Goal: Task Accomplishment & Management: Use online tool/utility

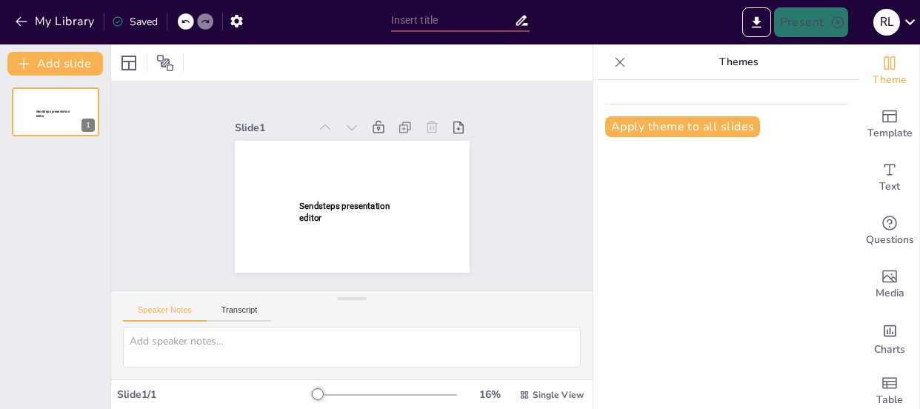
type input "Inclusión, Integración y Segregación (ámbito educativo, nivel general)"
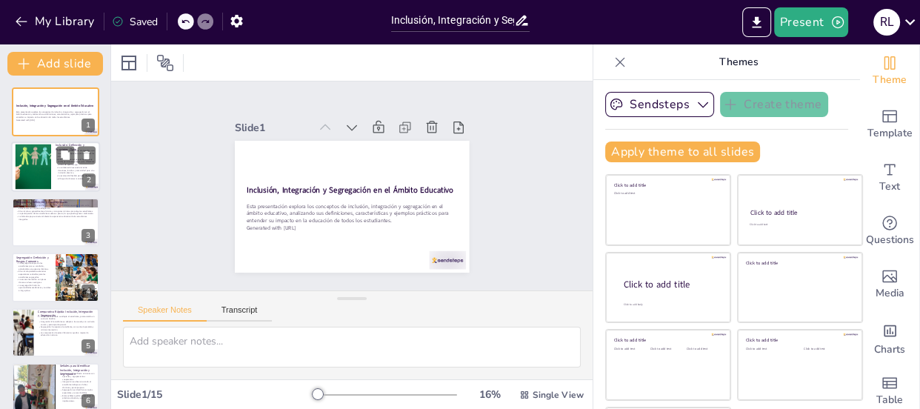
click at [40, 162] on div at bounding box center [33, 166] width 86 height 45
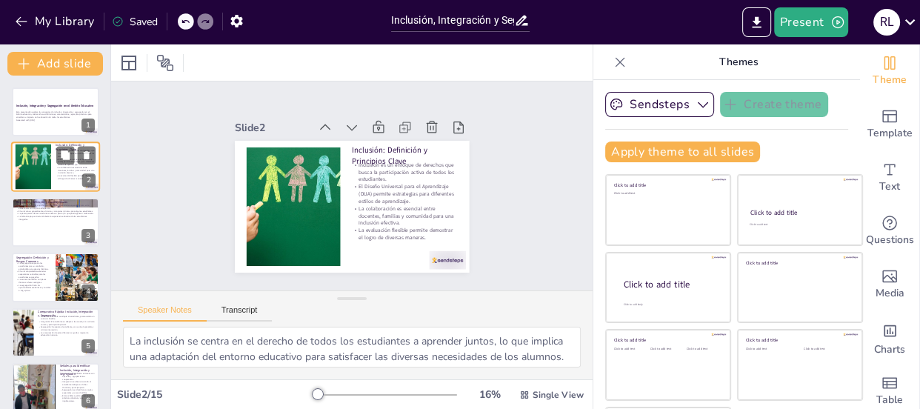
click at [40, 162] on div at bounding box center [33, 166] width 86 height 45
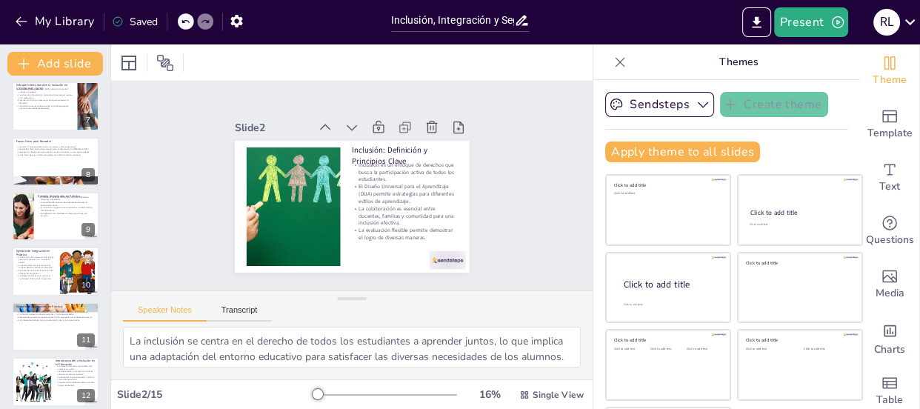
click at [44, 201] on p "La diversidad de opciones de presentación fomenta la participación activa." at bounding box center [66, 203] width 57 height 5
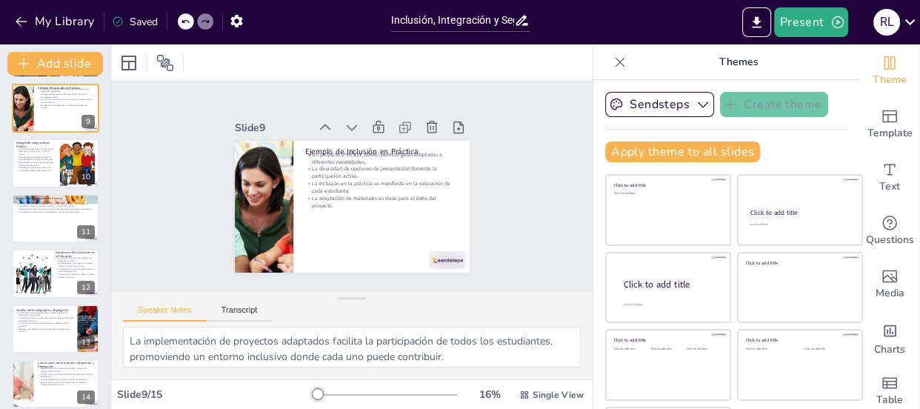
click at [43, 215] on div at bounding box center [55, 218] width 87 height 49
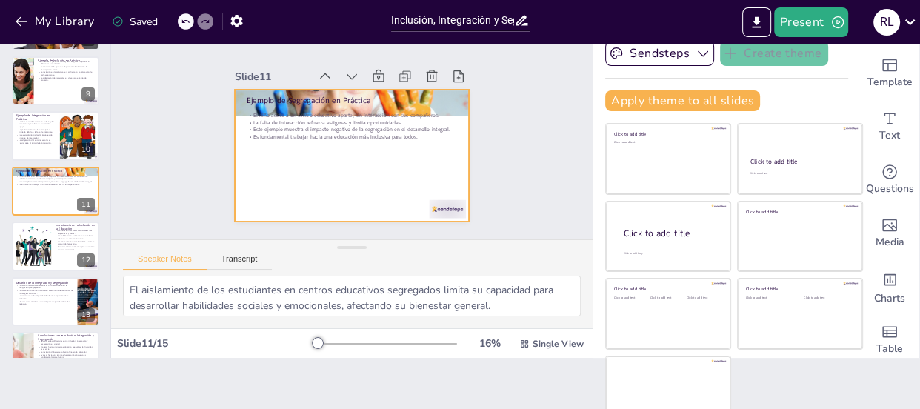
scroll to position [68, 0]
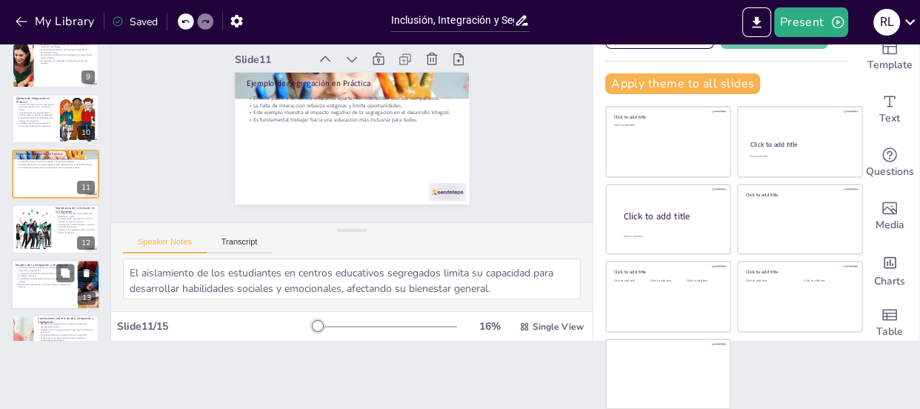
click at [54, 266] on p "La falta de recursos adecuados es un desafío clave en la integración y segregac…" at bounding box center [45, 268] width 58 height 5
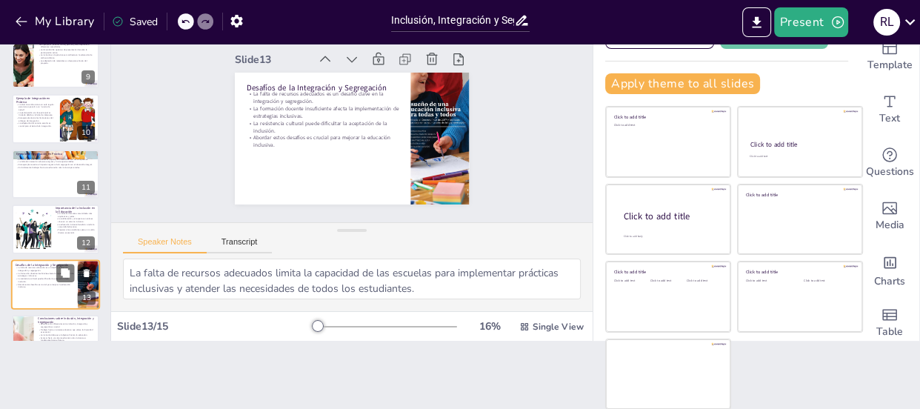
scroll to position [510, 0]
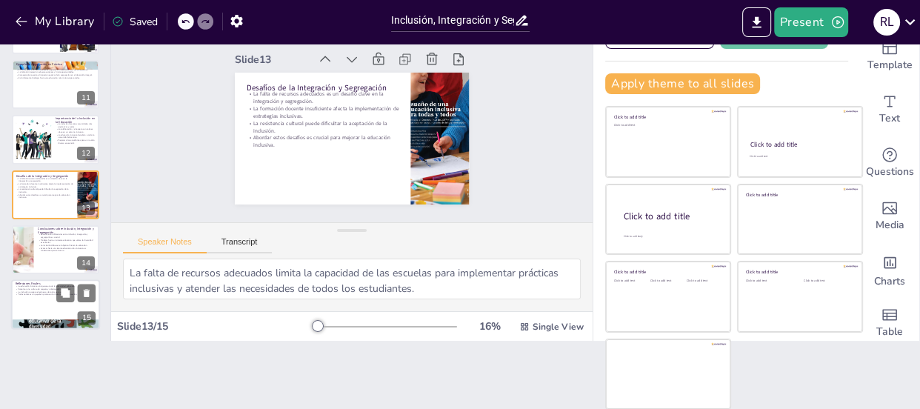
click at [50, 289] on p "Fomentar una cultura de respeto y colaboración es esencial." at bounding box center [56, 288] width 80 height 3
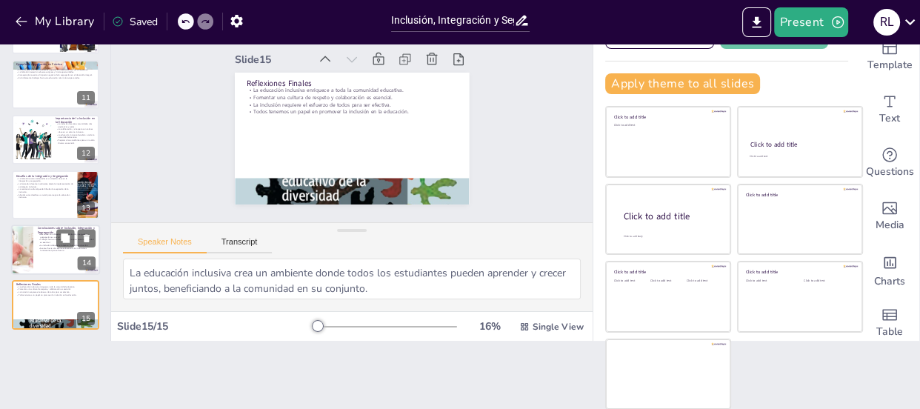
click at [34, 250] on div at bounding box center [55, 249] width 89 height 50
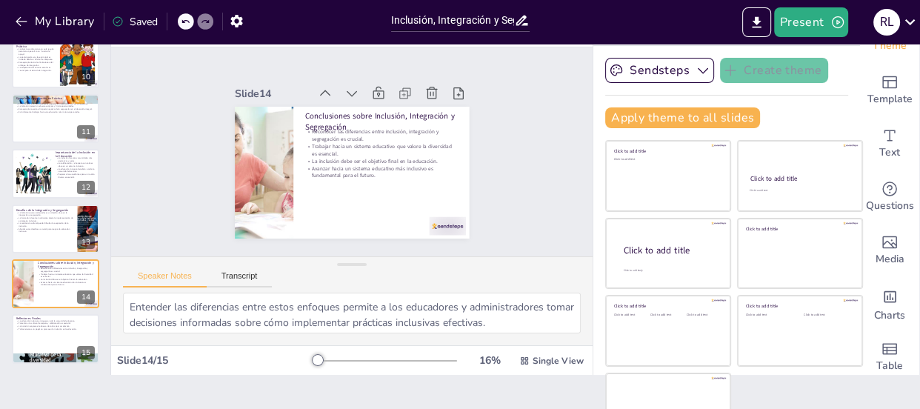
scroll to position [0, 0]
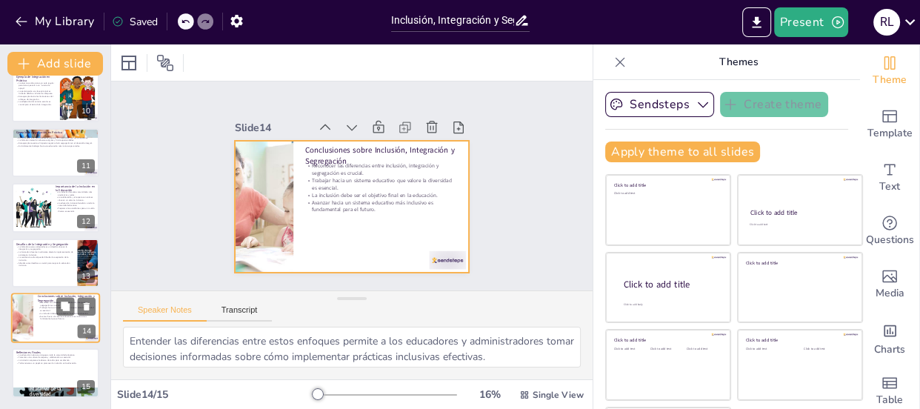
click at [47, 335] on div at bounding box center [55, 318] width 89 height 50
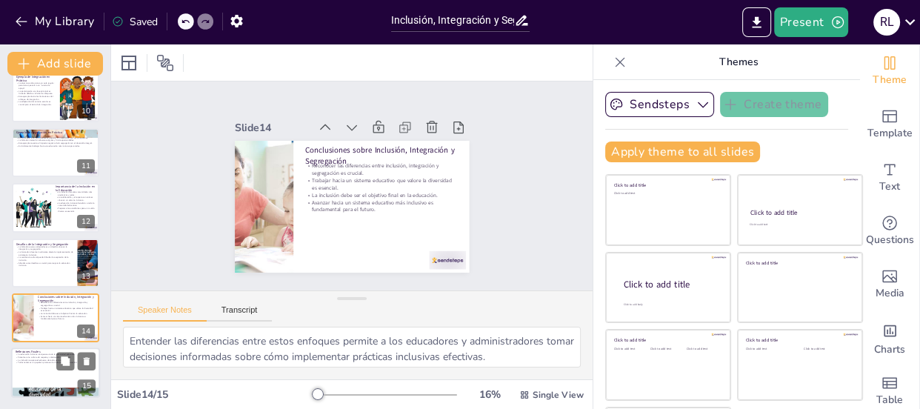
click at [32, 374] on div at bounding box center [55, 373] width 89 height 50
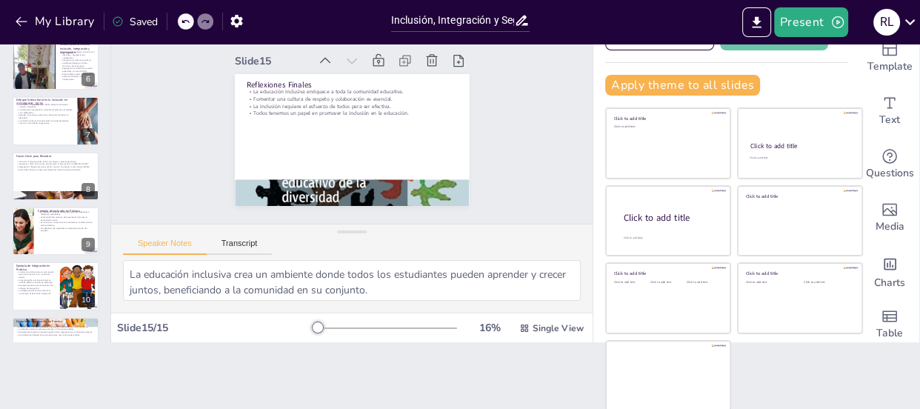
scroll to position [106, 0]
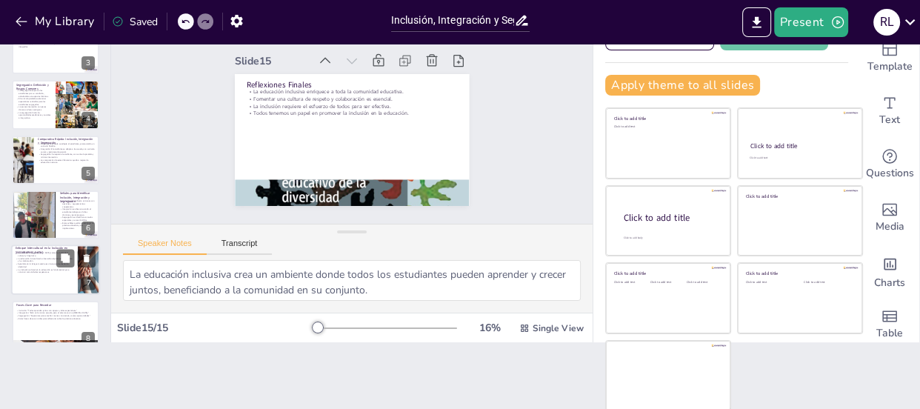
click at [35, 268] on p "La inclusión cultural en la educación es fundamental para construir comunidades…" at bounding box center [45, 270] width 58 height 5
type textarea "Valorar la diversidad cultural y lingüística es fundamental para crear un ambie…"
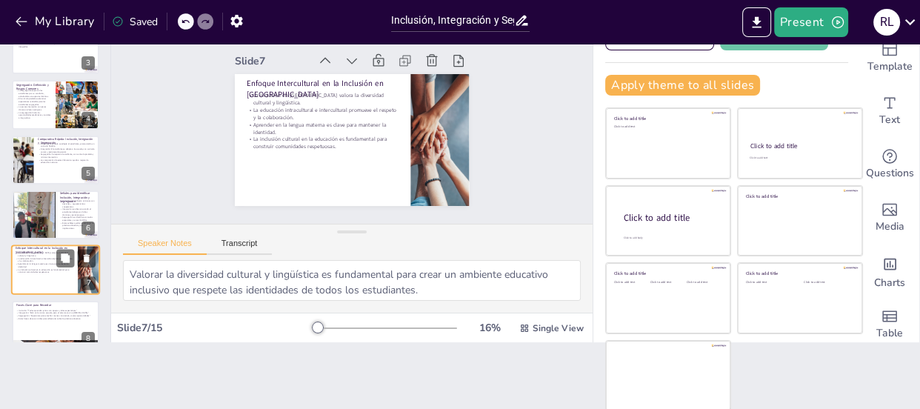
scroll to position [200, 0]
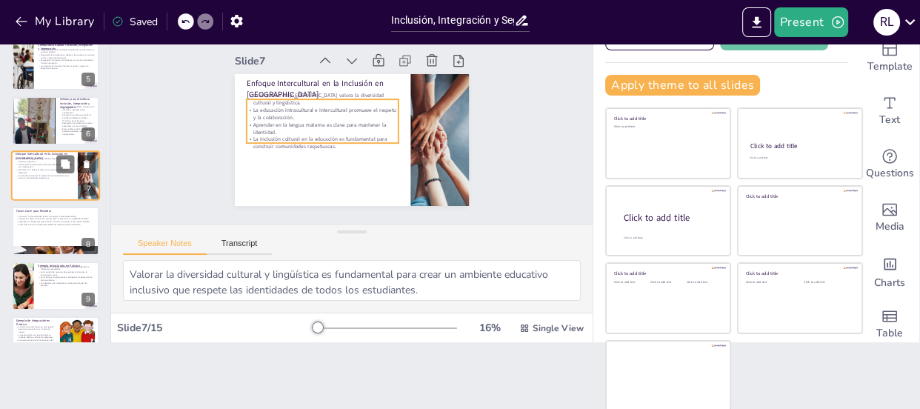
click at [29, 178] on p "La inclusión cultural en la educación es fundamental para construir comunidades…" at bounding box center [45, 176] width 58 height 5
click at [29, 176] on p "La inclusión cultural en la educación es fundamental para construir comunidades…" at bounding box center [45, 176] width 58 height 5
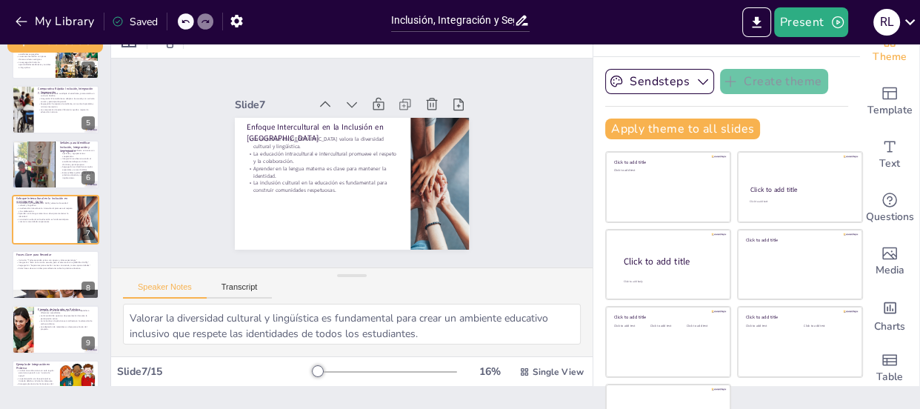
scroll to position [0, 0]
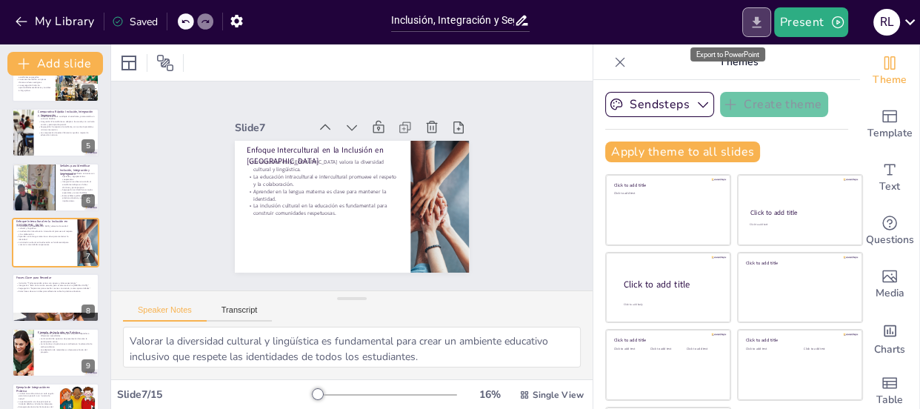
click at [749, 21] on icon "Export to PowerPoint" at bounding box center [757, 23] width 16 height 16
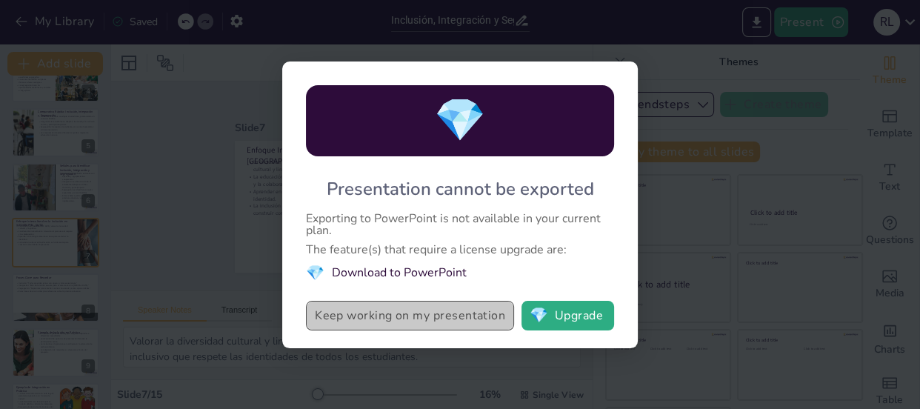
click at [452, 322] on button "Keep working on my presentation" at bounding box center [410, 316] width 208 height 30
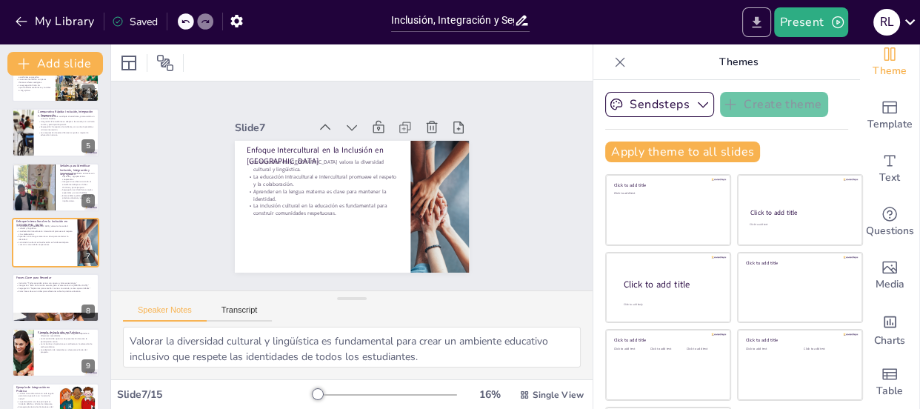
click at [753, 23] on icon "Export to PowerPoint" at bounding box center [757, 23] width 16 height 16
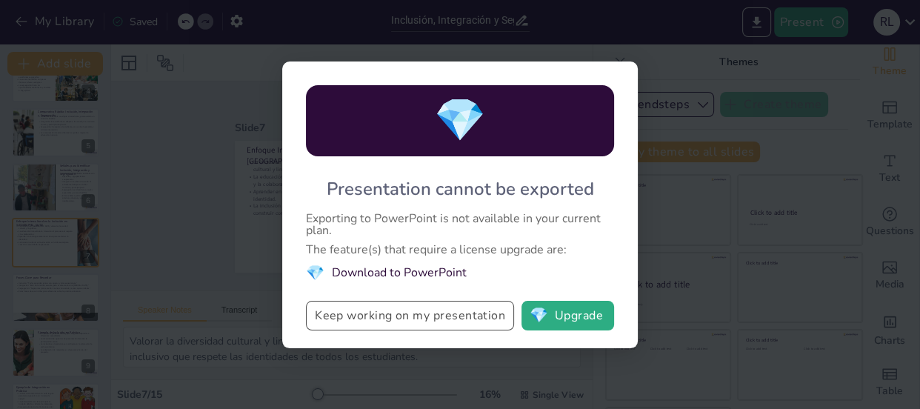
click at [430, 324] on button "Keep working on my presentation" at bounding box center [410, 316] width 208 height 30
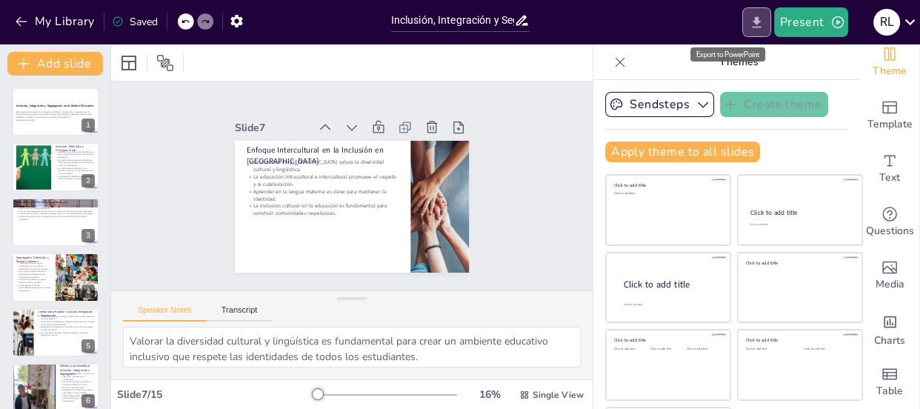
click at [755, 23] on icon "Export to PowerPoint" at bounding box center [756, 21] width 9 height 11
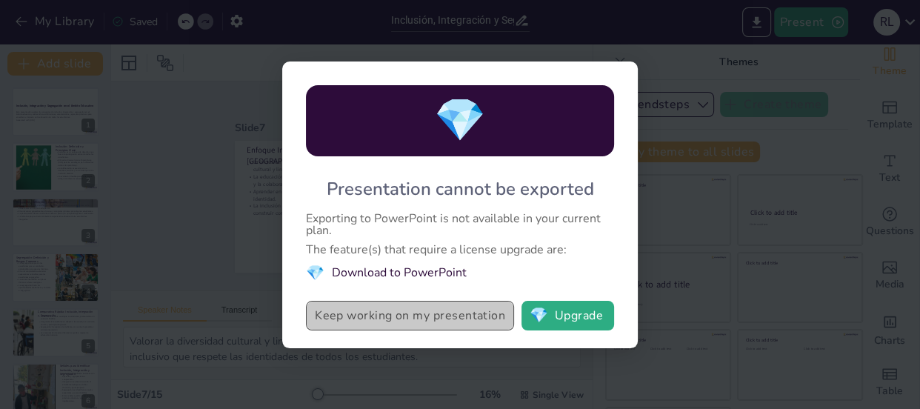
click at [383, 317] on button "Keep working on my presentation" at bounding box center [410, 316] width 208 height 30
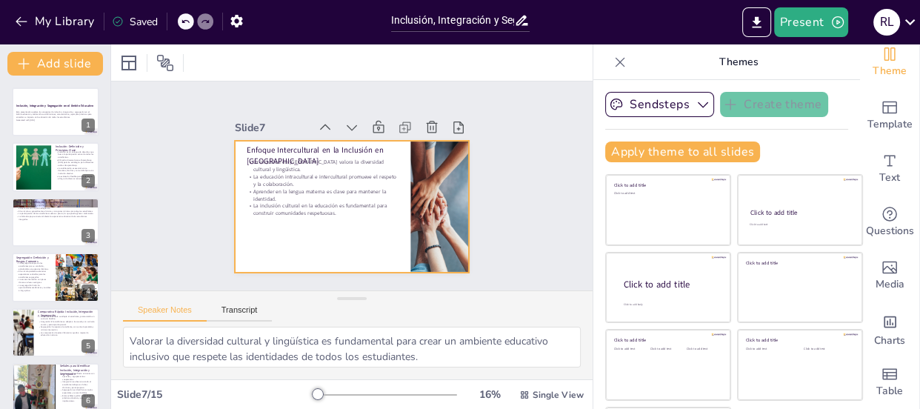
click at [333, 241] on div at bounding box center [352, 207] width 234 height 132
click at [322, 222] on div at bounding box center [352, 207] width 234 height 132
click at [451, 122] on icon at bounding box center [458, 127] width 15 height 15
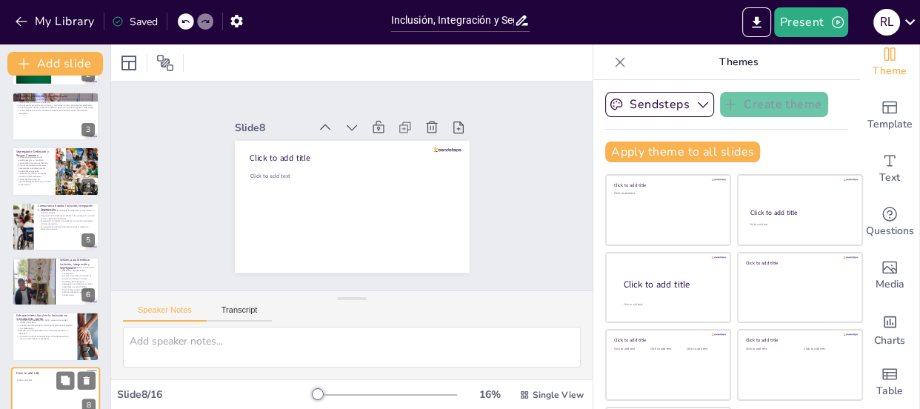
scroll to position [202, 0]
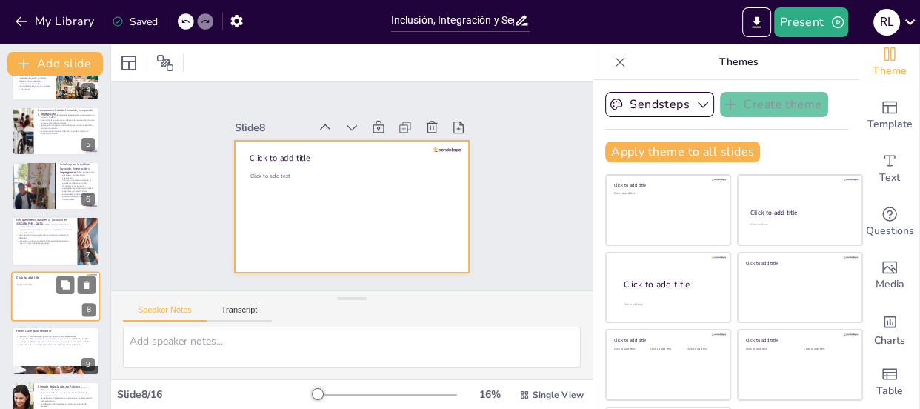
click at [49, 296] on div at bounding box center [55, 296] width 89 height 50
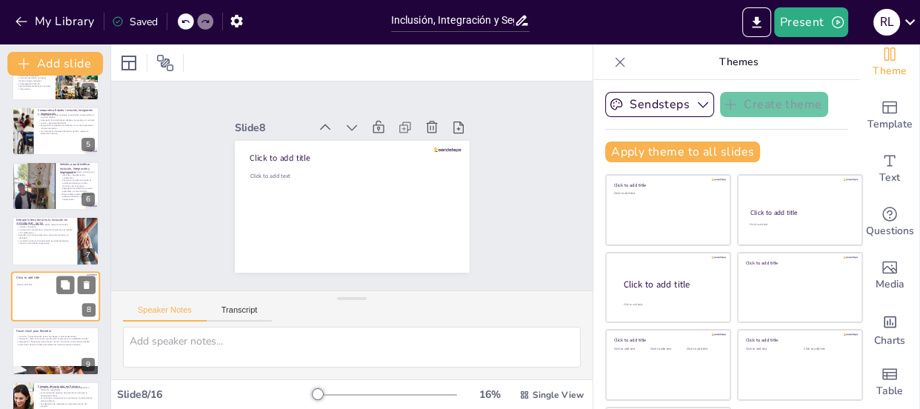
scroll to position [255, 0]
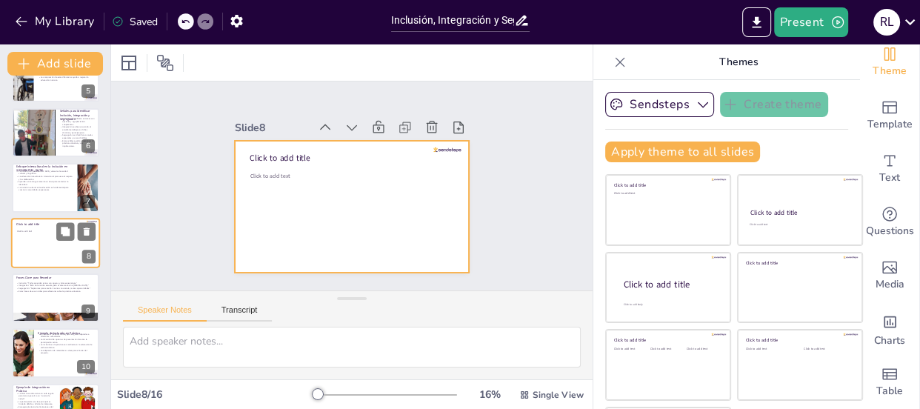
click at [50, 235] on div at bounding box center [55, 243] width 89 height 50
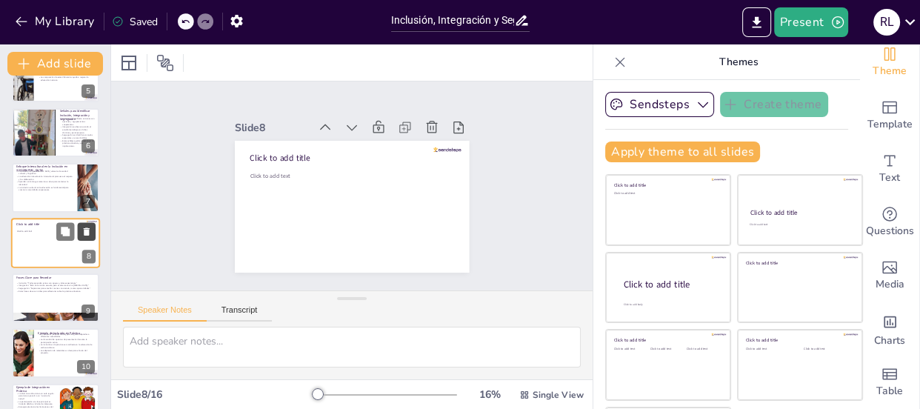
click at [84, 231] on icon at bounding box center [86, 231] width 10 height 10
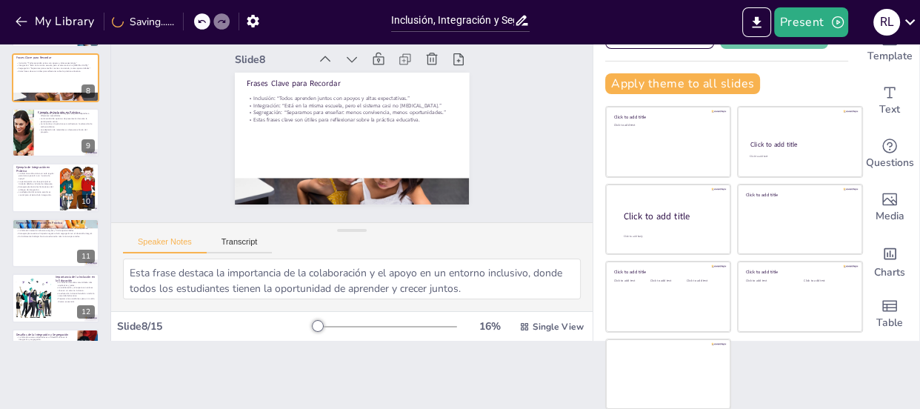
scroll to position [510, 0]
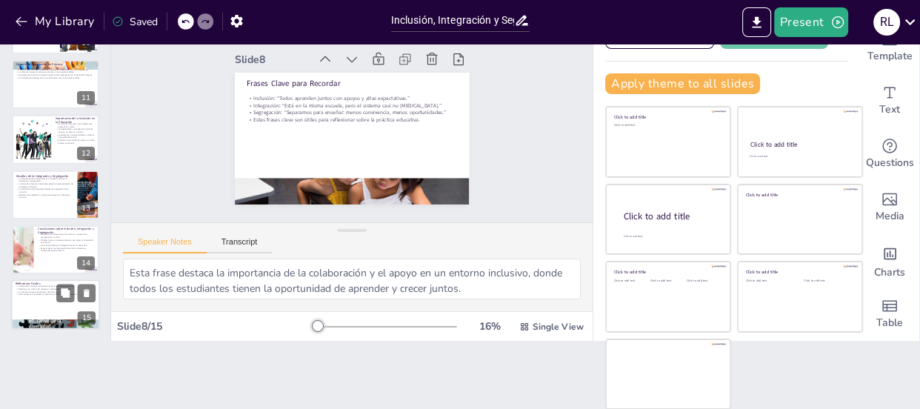
click at [43, 310] on div at bounding box center [55, 305] width 89 height 50
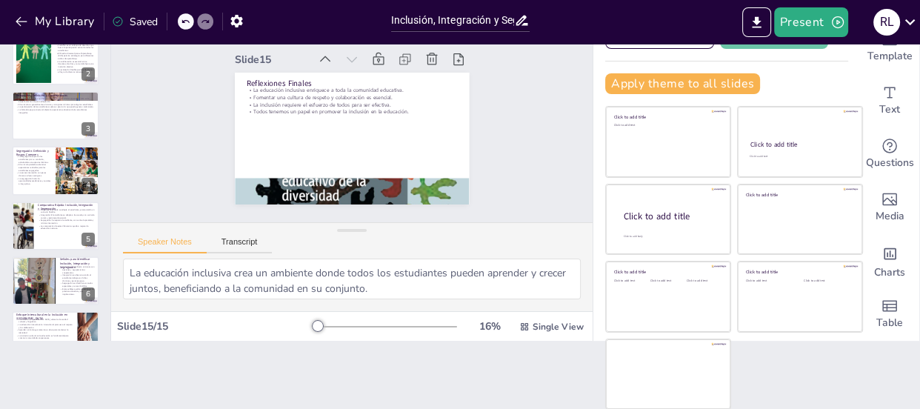
scroll to position [0, 0]
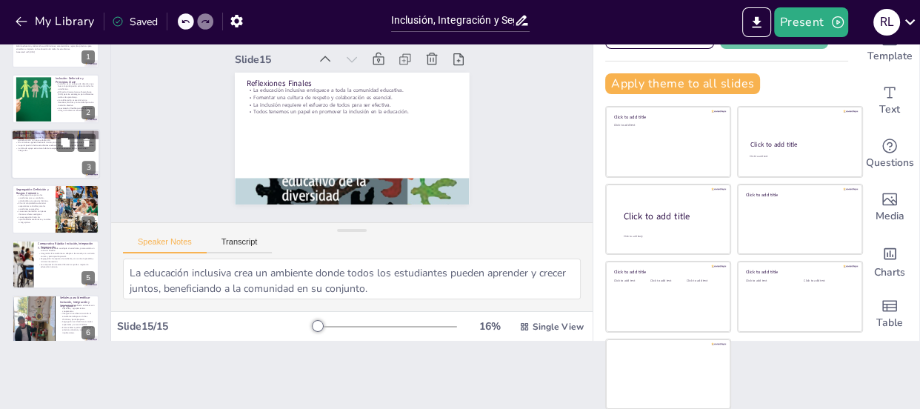
click at [35, 74] on div at bounding box center [55, 98] width 87 height 49
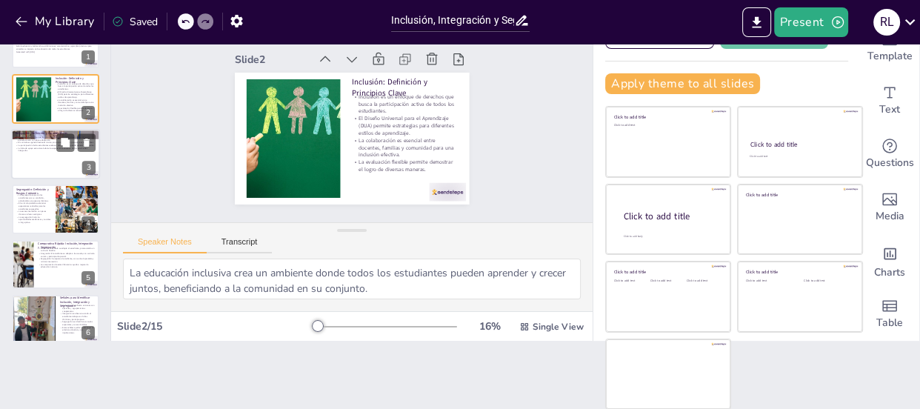
type textarea "La inclusión se centra en el derecho de todos los estudiantes a aprender juntos…"
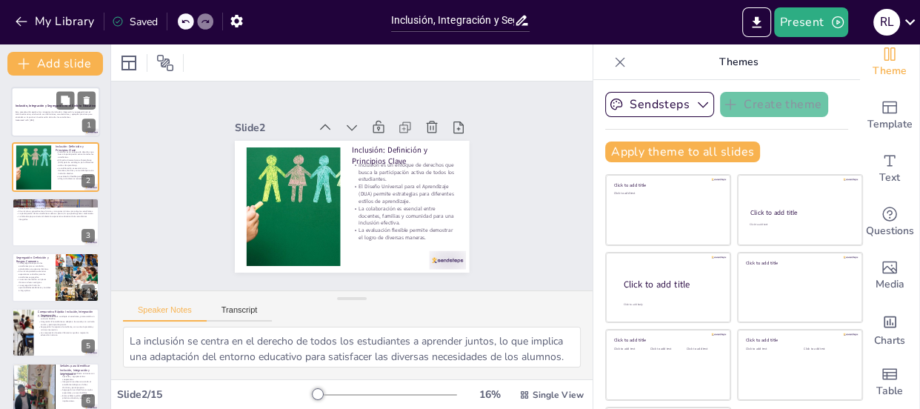
click at [44, 112] on p "Esta presentación explora los conceptos de inclusión, integración y segregación…" at bounding box center [56, 114] width 80 height 8
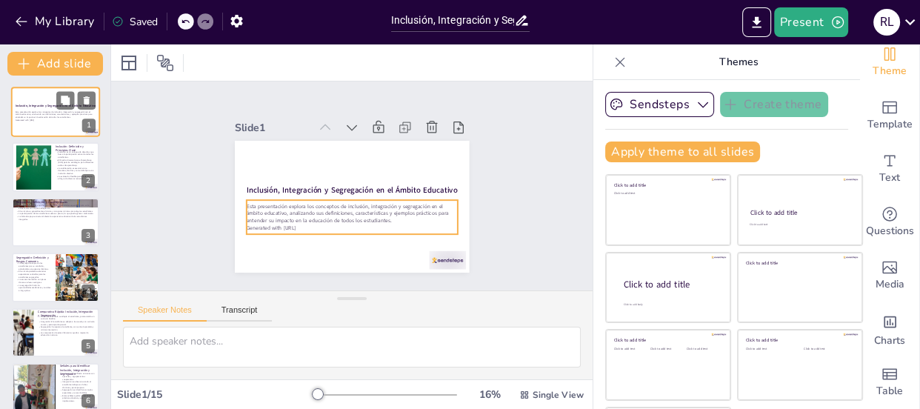
click at [34, 121] on p "Generated with [URL]" at bounding box center [56, 120] width 80 height 3
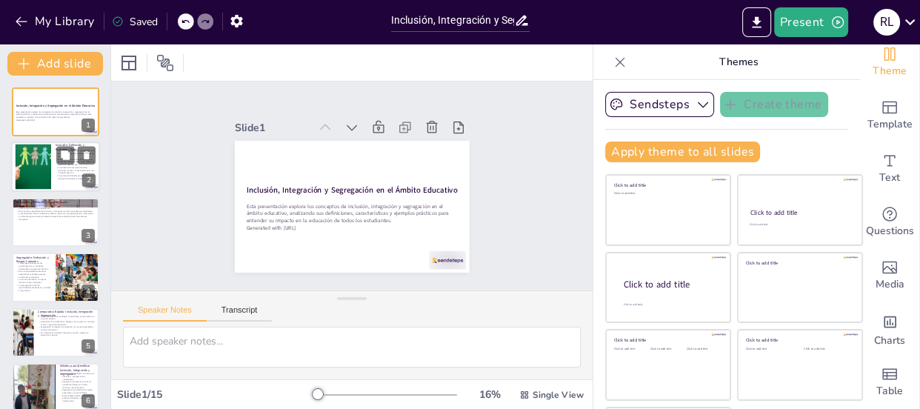
click at [40, 159] on div at bounding box center [33, 166] width 86 height 45
type textarea "La inclusión se centra en el derecho de todos los estudiantes a aprender juntos…"
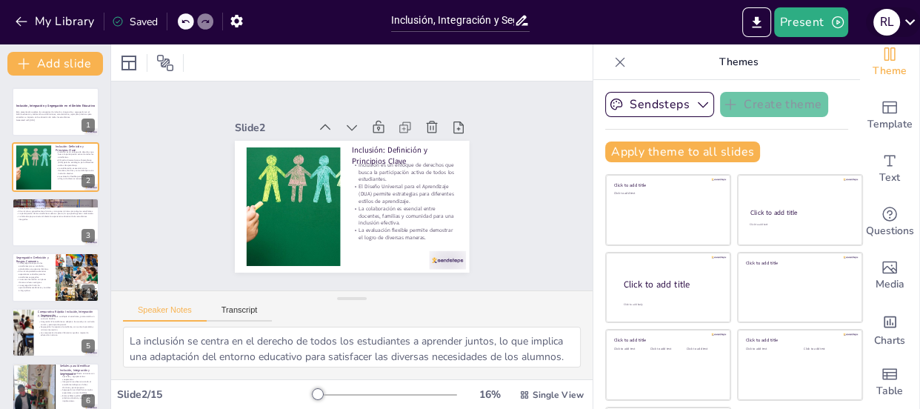
click at [910, 17] on icon at bounding box center [910, 22] width 20 height 20
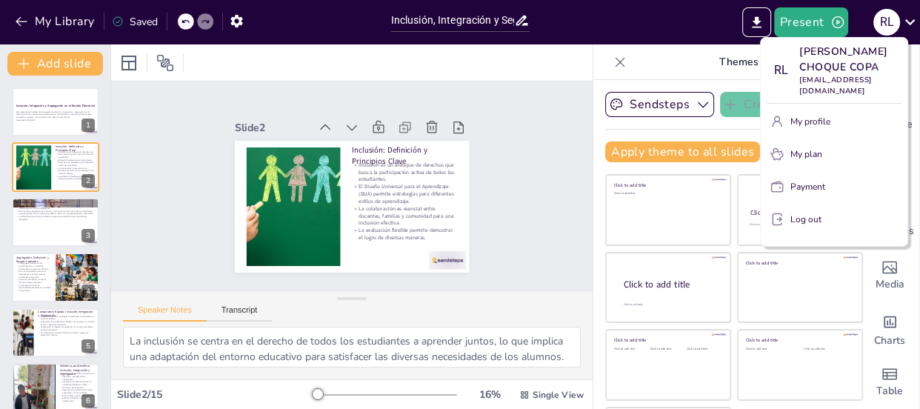
click at [669, 37] on div at bounding box center [460, 204] width 920 height 409
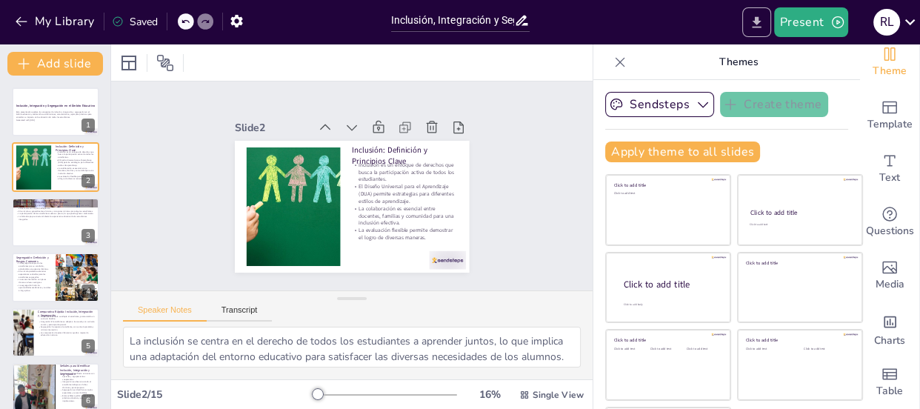
click at [759, 22] on icon "Export to PowerPoint" at bounding box center [757, 23] width 16 height 16
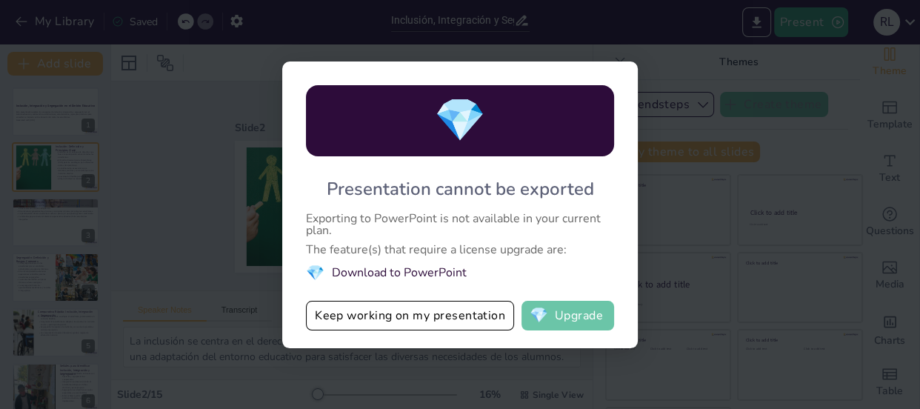
click at [552, 316] on button "💎 Upgrade" at bounding box center [568, 316] width 93 height 30
